Goal: Information Seeking & Learning: Learn about a topic

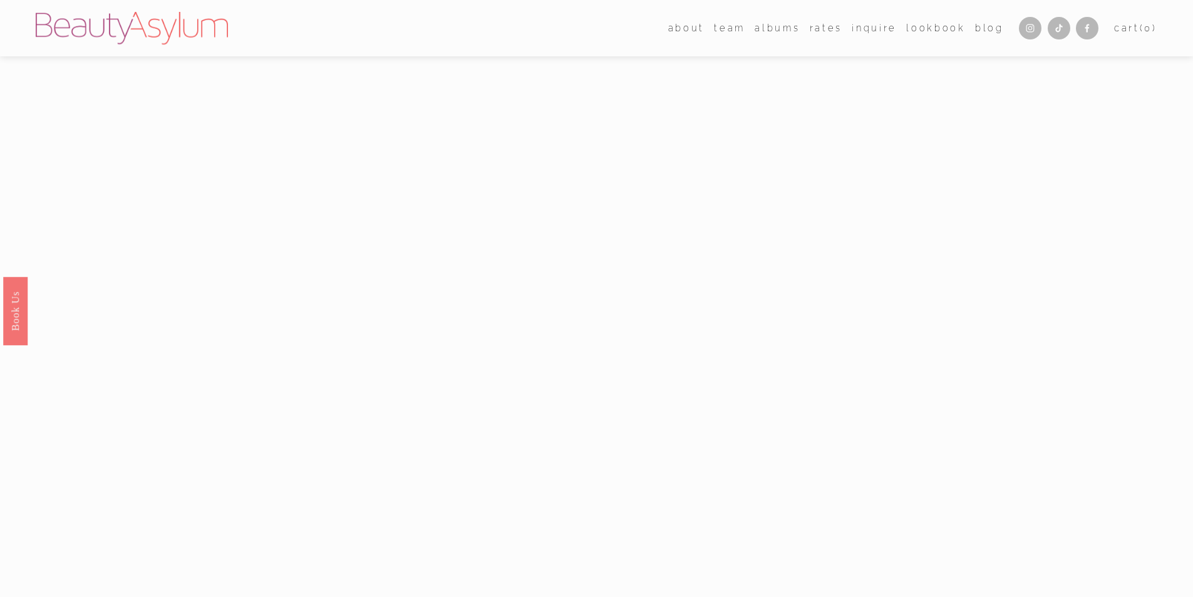
click at [833, 26] on link "Rates" at bounding box center [826, 28] width 33 height 18
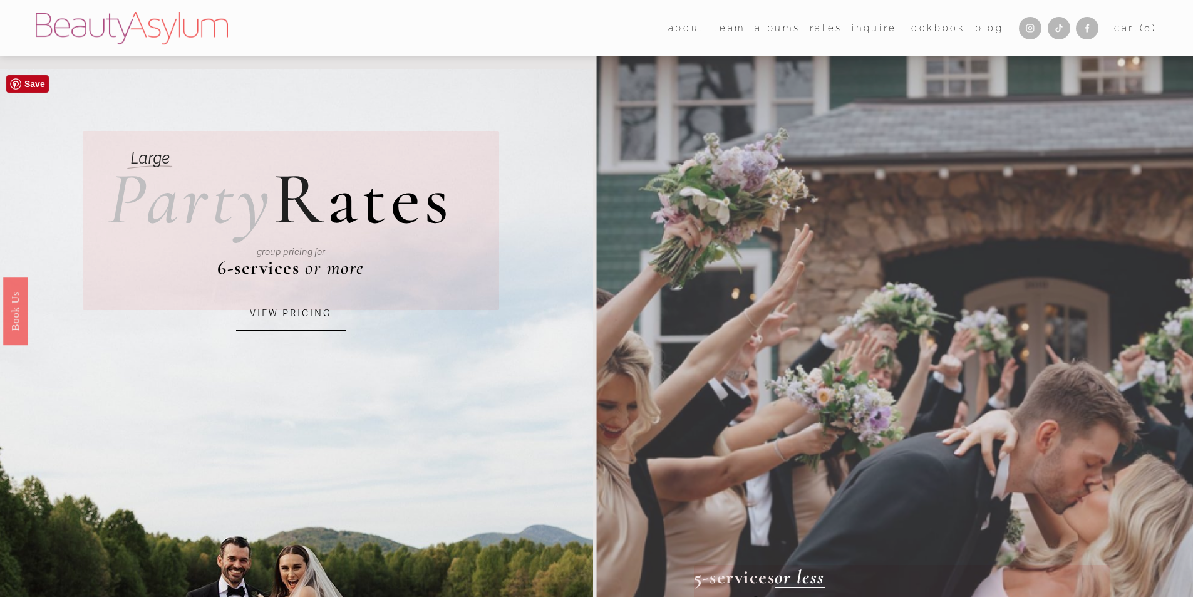
click at [303, 324] on link "VIEW PRICING" at bounding box center [291, 314] width 110 height 34
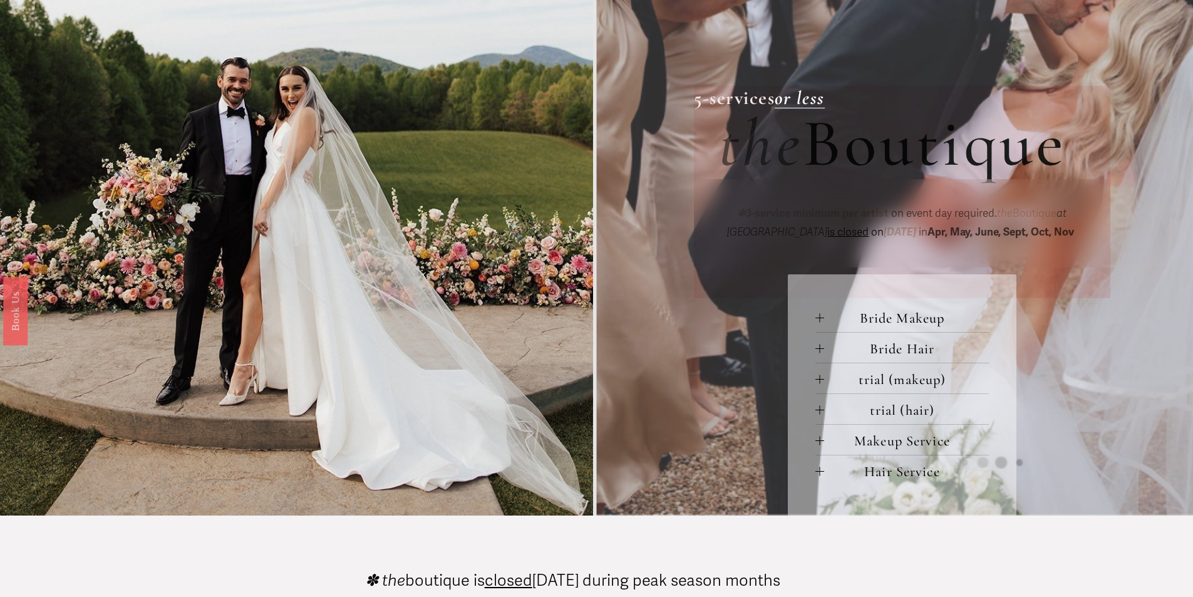
scroll to position [501, 0]
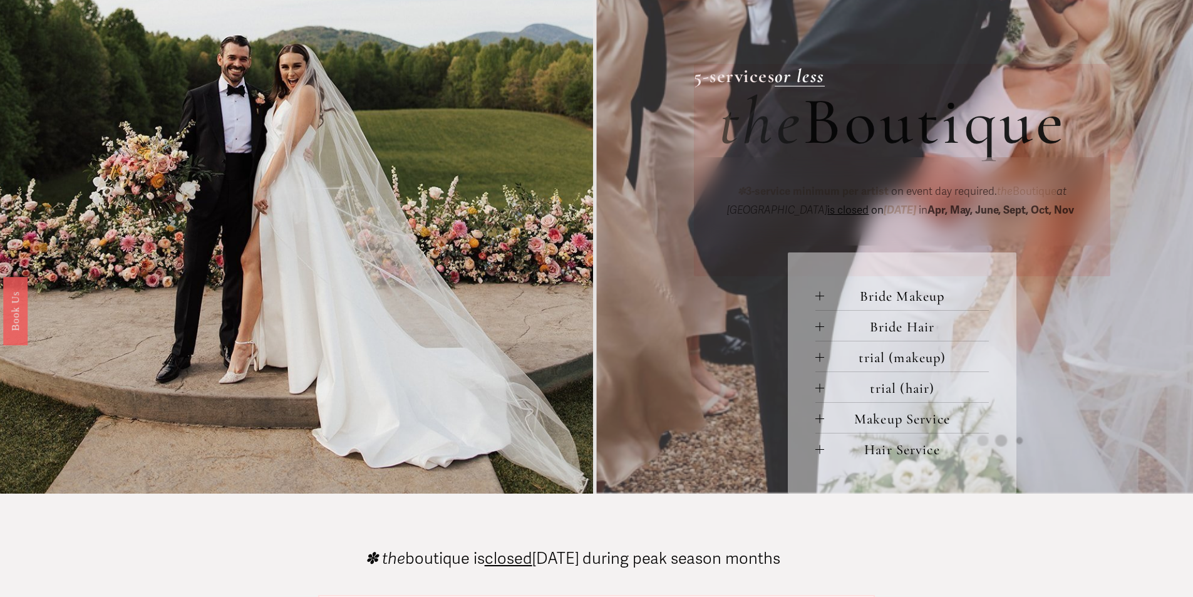
click at [822, 418] on div at bounding box center [820, 418] width 9 height 9
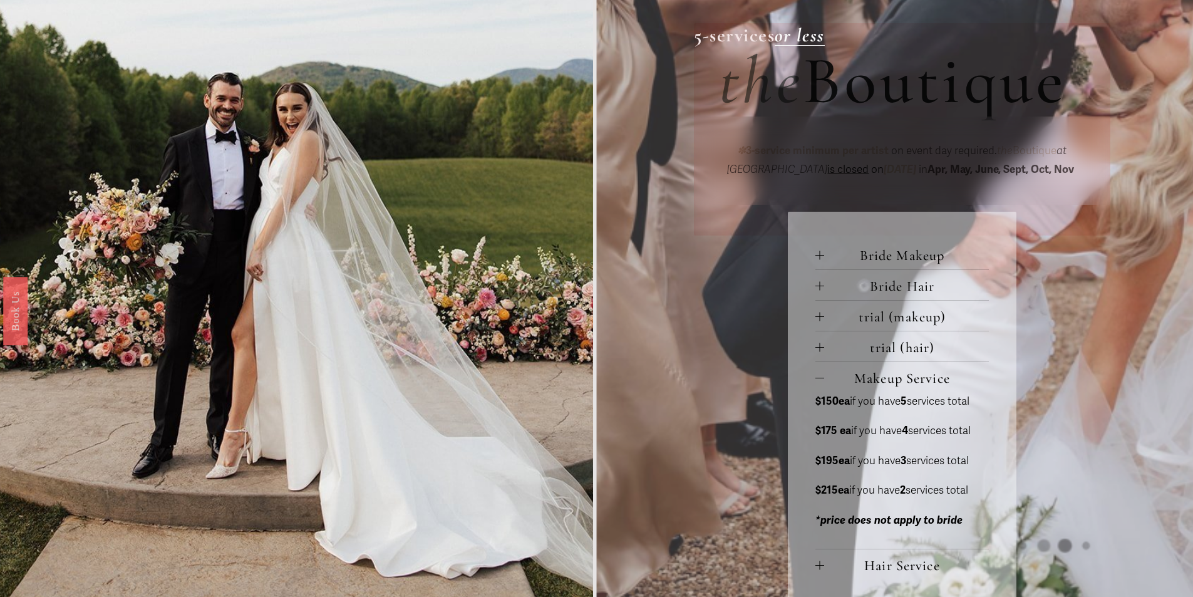
scroll to position [564, 0]
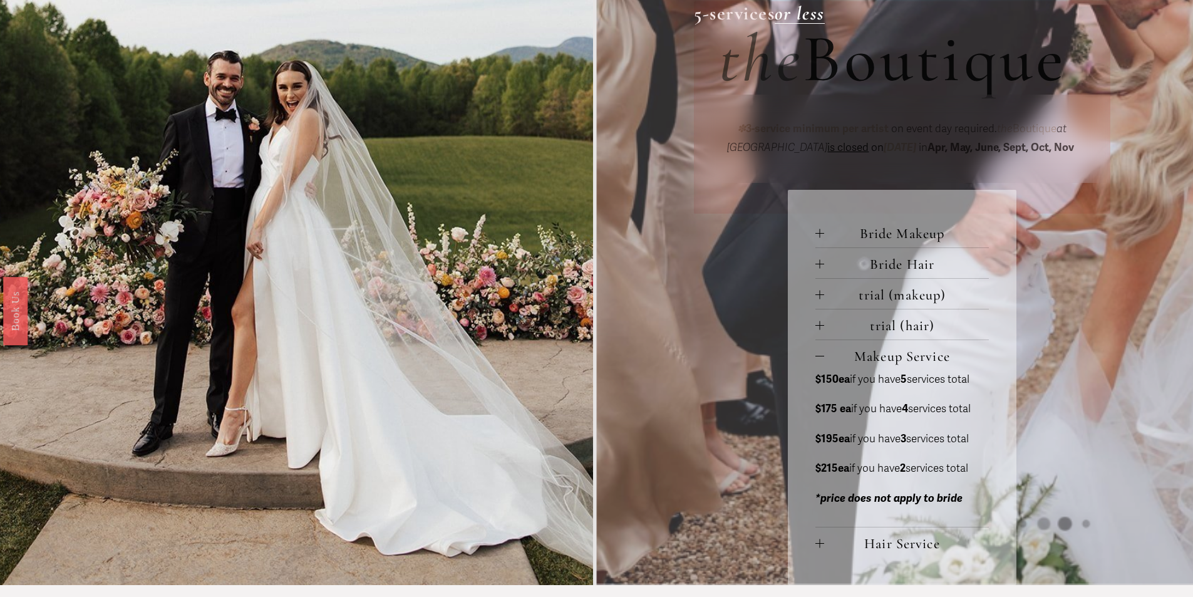
click at [828, 380] on strong "$150ea" at bounding box center [833, 379] width 34 height 13
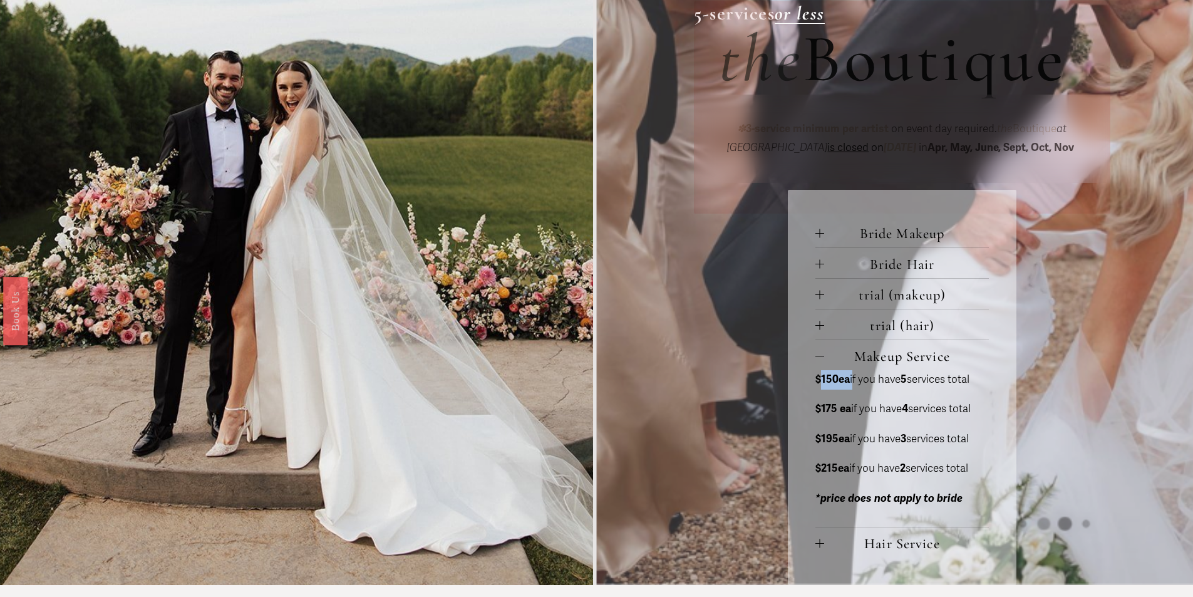
click at [828, 380] on strong "$150ea" at bounding box center [833, 379] width 34 height 13
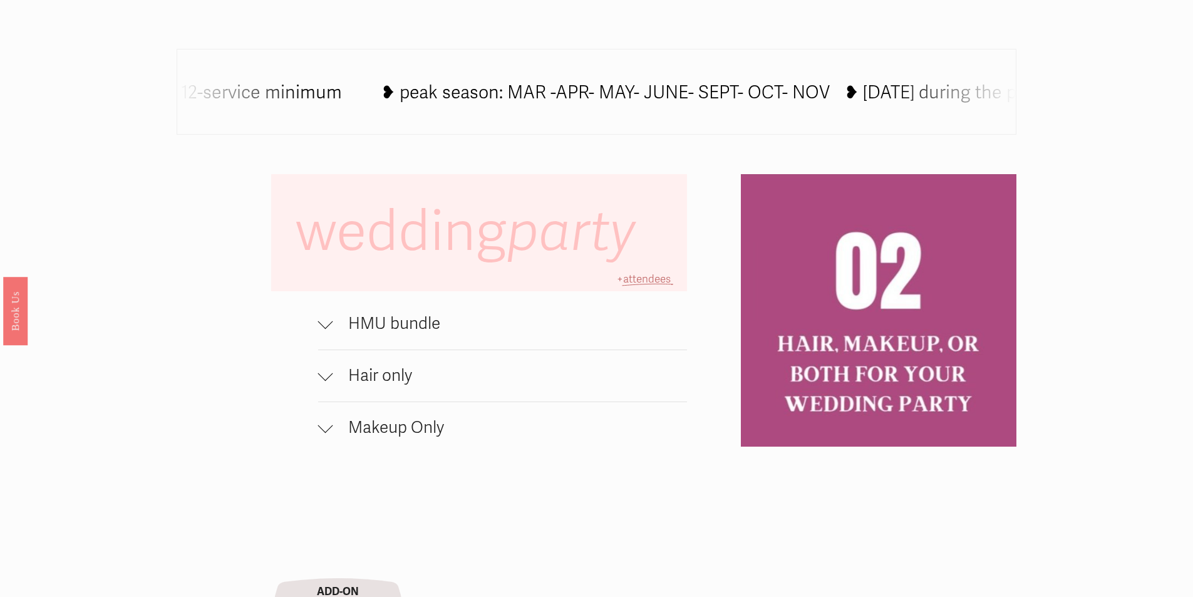
scroll to position [877, 0]
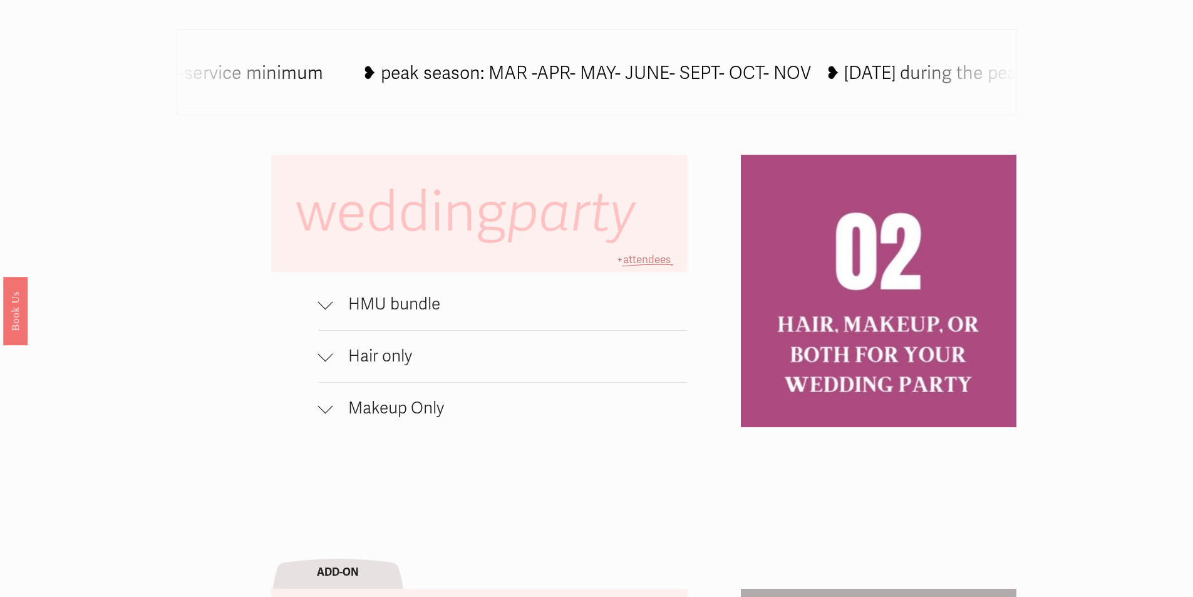
click at [379, 366] on span "Hair only" at bounding box center [510, 356] width 355 height 20
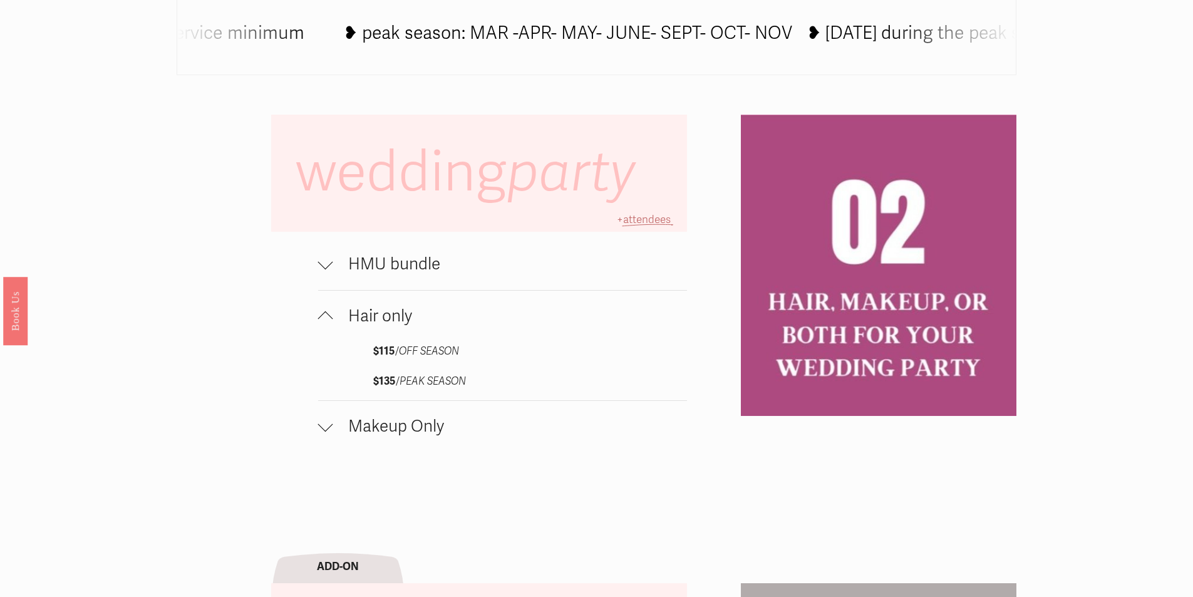
scroll to position [940, 0]
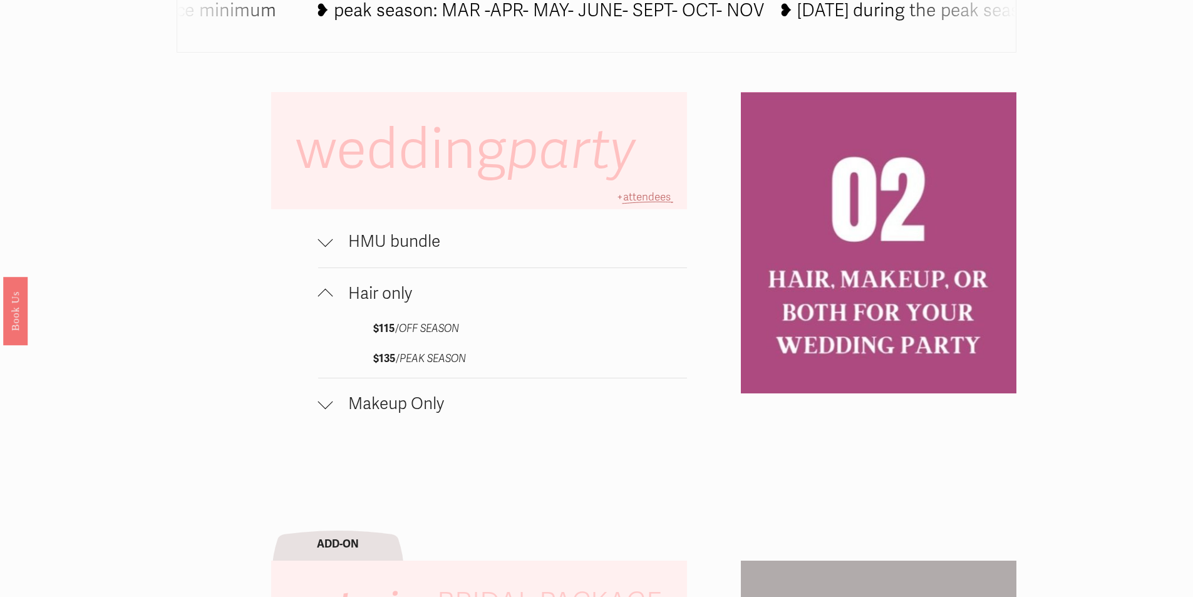
click at [395, 414] on span "Makeup Only" at bounding box center [510, 404] width 355 height 20
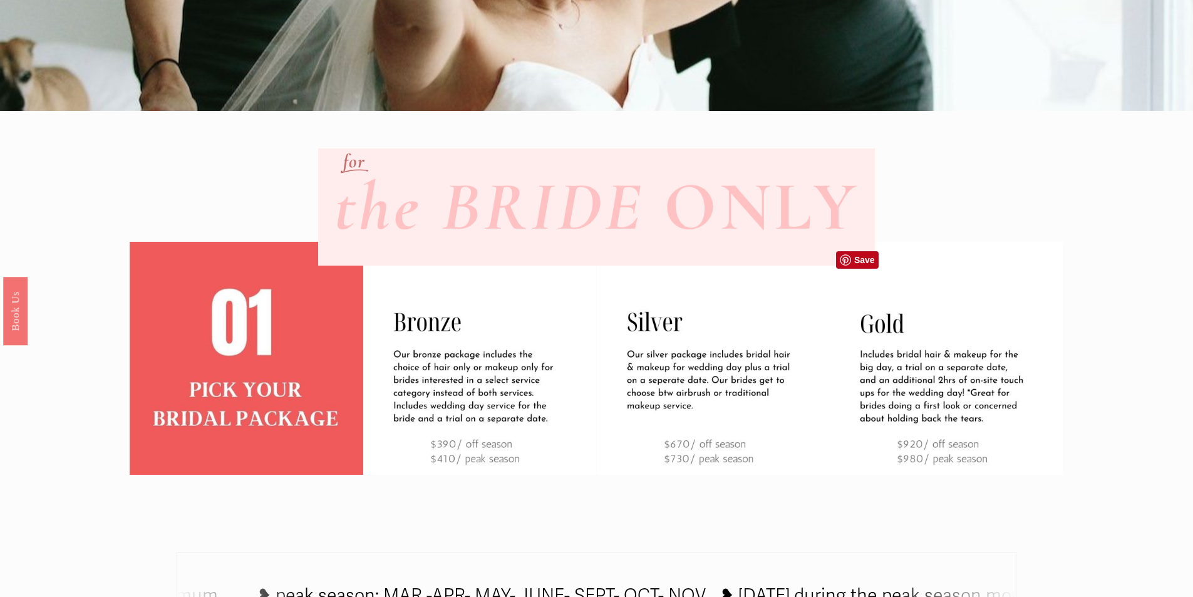
scroll to position [376, 0]
